Goal: Information Seeking & Learning: Learn about a topic

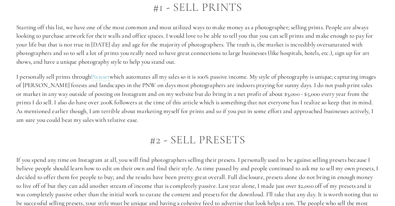
scroll to position [389, 0]
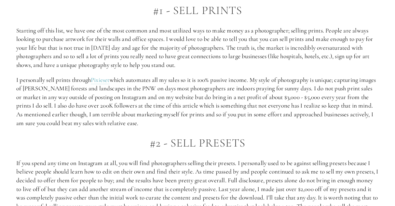
drag, startPoint x: 69, startPoint y: 33, endPoint x: 205, endPoint y: 64, distance: 139.5
click at [205, 64] on p "Starting off this list, we have one of the most common and most utilized ways t…" at bounding box center [197, 47] width 362 height 43
drag, startPoint x: 44, startPoint y: 67, endPoint x: 212, endPoint y: 69, distance: 168.5
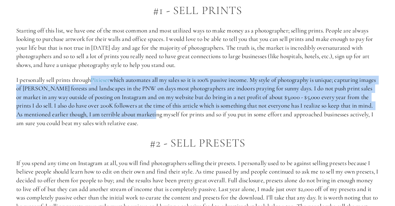
drag, startPoint x: 91, startPoint y: 80, endPoint x: 193, endPoint y: 118, distance: 108.4
click at [193, 118] on p "I personally sell prints through Pixieset which automates all my sales so it is…" at bounding box center [197, 102] width 362 height 52
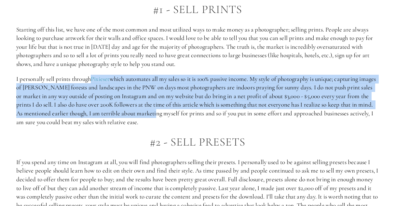
scroll to position [389, 0]
click at [193, 118] on p "I personally sell prints through Pixieset which automates all my sales so it is…" at bounding box center [197, 101] width 362 height 52
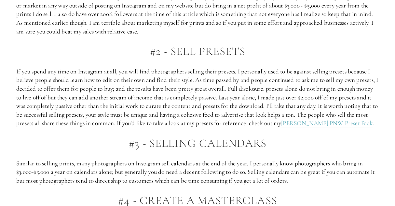
scroll to position [481, 0]
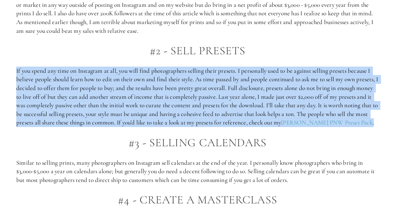
drag, startPoint x: 16, startPoint y: 71, endPoint x: 306, endPoint y: 129, distance: 296.2
click at [306, 127] on p "If you spend any time on Instagram at all, you will find photographers selling …" at bounding box center [197, 97] width 362 height 60
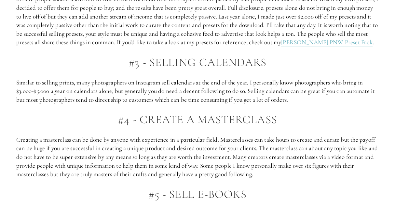
scroll to position [565, 0]
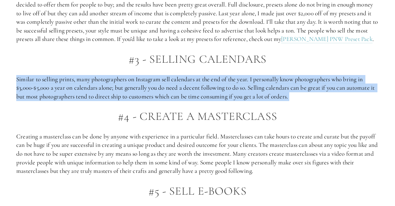
drag, startPoint x: 15, startPoint y: 87, endPoint x: 170, endPoint y: 113, distance: 157.6
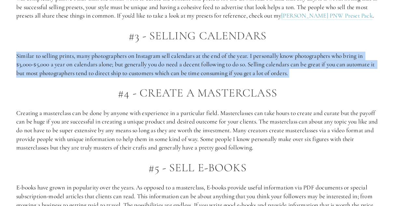
scroll to position [593, 0]
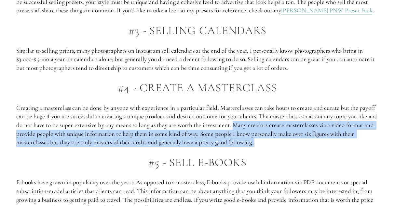
drag, startPoint x: 247, startPoint y: 134, endPoint x: 286, endPoint y: 158, distance: 45.4
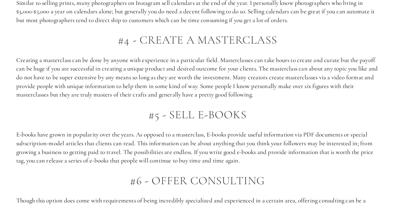
scroll to position [671, 0]
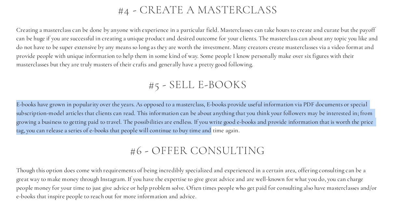
drag, startPoint x: 18, startPoint y: 112, endPoint x: 231, endPoint y: 137, distance: 214.5
click at [230, 135] on p "E-books have grown in popularity over the years. As opposed to a masterclass, E…" at bounding box center [197, 117] width 362 height 34
click at [231, 135] on p "E-books have grown in popularity over the years. As opposed to a masterclass, E…" at bounding box center [197, 117] width 362 height 34
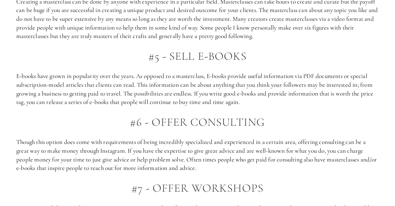
scroll to position [701, 0]
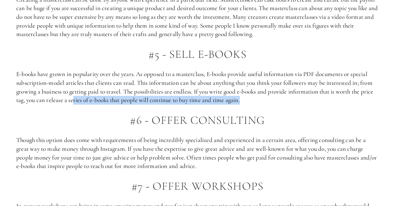
drag, startPoint x: 88, startPoint y: 107, endPoint x: 293, endPoint y: 107, distance: 204.5
click at [293, 104] on p "E-books have grown in popularity over the years. As opposed to a masterclass, E…" at bounding box center [197, 87] width 362 height 34
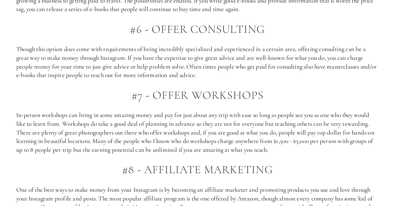
scroll to position [795, 0]
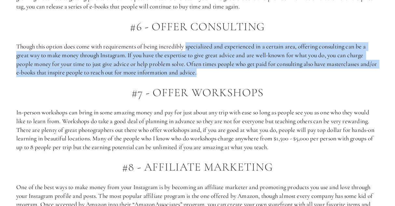
drag, startPoint x: 187, startPoint y: 58, endPoint x: 313, endPoint y: 81, distance: 128.0
click at [313, 77] on p "Though this option does come with requirements of being incredibly specialized …" at bounding box center [197, 59] width 362 height 34
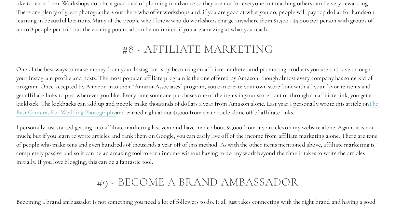
scroll to position [918, 0]
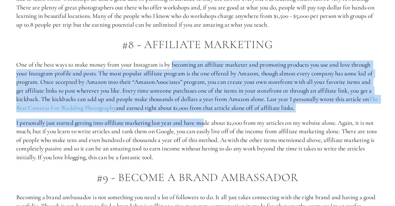
drag, startPoint x: 174, startPoint y: 73, endPoint x: 206, endPoint y: 135, distance: 69.1
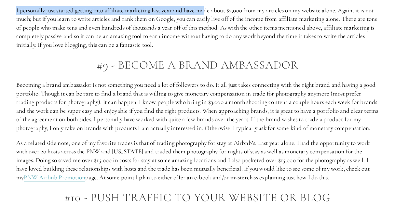
scroll to position [1034, 0]
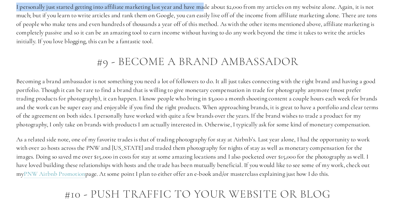
drag, startPoint x: 123, startPoint y: 157, endPoint x: 350, endPoint y: 191, distance: 229.2
click at [350, 179] on p "As a related side note, one of my favorite trades is that of trading photograph…" at bounding box center [197, 156] width 362 height 43
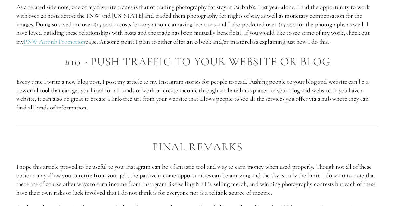
scroll to position [1168, 0]
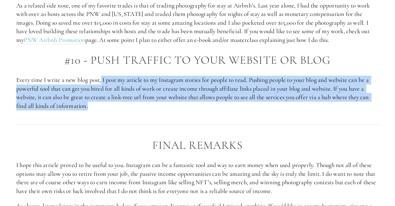
drag, startPoint x: 103, startPoint y: 98, endPoint x: 96, endPoint y: 125, distance: 28.6
click at [90, 110] on p "Every time I write a new blog post, I post my article to my Instagram stories f…" at bounding box center [197, 93] width 362 height 34
click at [96, 110] on p "Every time I write a new blog post, I post my article to my Instagram stories f…" at bounding box center [197, 93] width 362 height 34
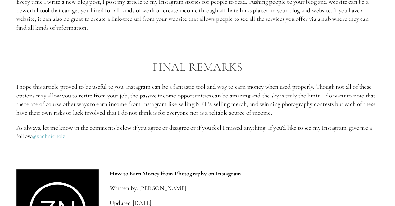
scroll to position [1262, 0]
